Goal: Use online tool/utility: Utilize a website feature to perform a specific function

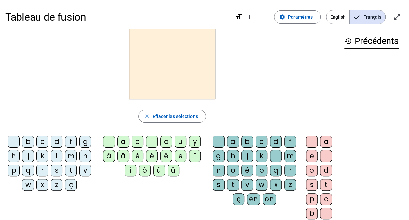
click at [84, 89] on div at bounding box center [172, 64] width 334 height 70
click at [10, 170] on div "p" at bounding box center [14, 170] width 12 height 12
click at [123, 140] on div "a" at bounding box center [124, 141] width 12 height 12
click at [288, 168] on div "r" at bounding box center [291, 170] width 12 height 12
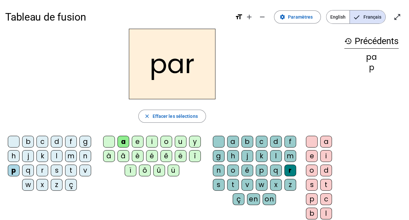
click at [43, 142] on div "c" at bounding box center [42, 141] width 12 height 12
click at [274, 156] on div "l" at bounding box center [276, 156] width 12 height 12
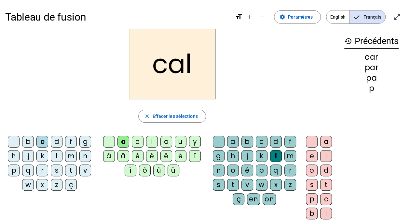
click at [87, 171] on div "v" at bounding box center [85, 170] width 12 height 12
click at [29, 141] on div "b" at bounding box center [28, 141] width 12 height 12
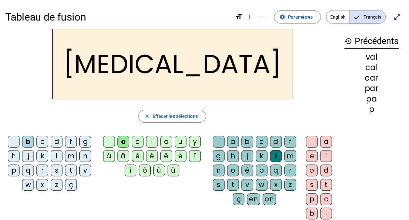
click at [261, 141] on div "c" at bounding box center [262, 141] width 12 height 12
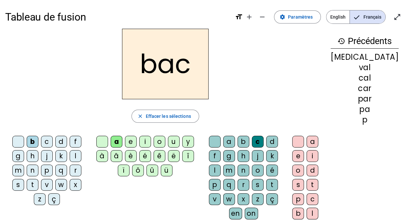
click at [221, 164] on div "l" at bounding box center [215, 170] width 12 height 12
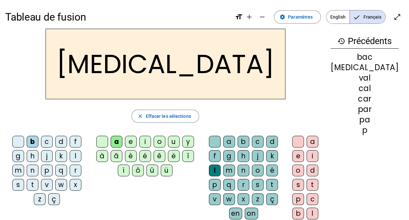
click at [261, 139] on div "c" at bounding box center [258, 141] width 12 height 12
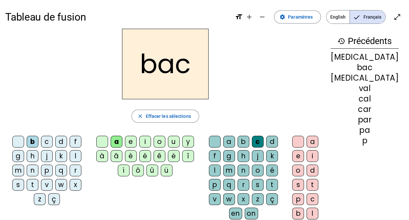
click at [24, 178] on div "s" at bounding box center [18, 184] width 12 height 12
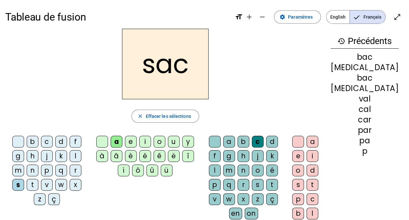
click at [221, 164] on div "l" at bounding box center [215, 170] width 12 height 12
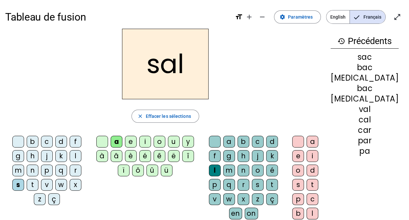
click at [218, 139] on div at bounding box center [215, 141] width 12 height 12
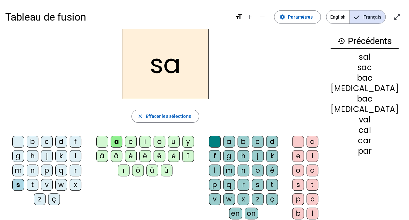
click at [179, 144] on div "u" at bounding box center [174, 141] width 12 height 12
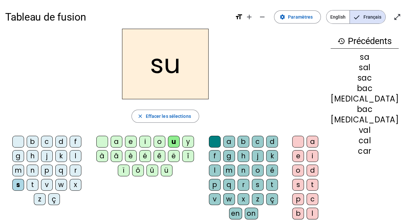
click at [238, 178] on letter-bubble "q" at bounding box center [230, 185] width 14 height 14
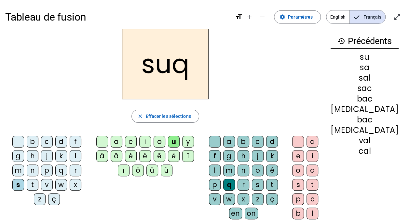
click at [249, 178] on div "r" at bounding box center [244, 184] width 12 height 12
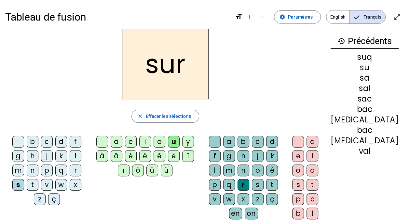
click at [24, 164] on div "m" at bounding box center [18, 170] width 12 height 12
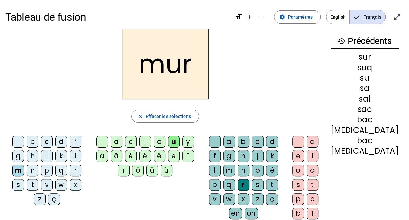
click at [55, 140] on div "d" at bounding box center [61, 141] width 12 height 12
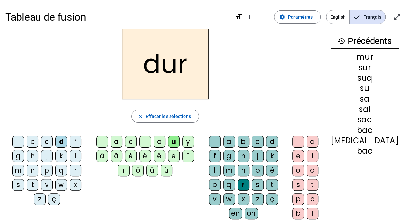
click at [41, 170] on div "p" at bounding box center [47, 170] width 12 height 12
